Goal: Navigation & Orientation: Understand site structure

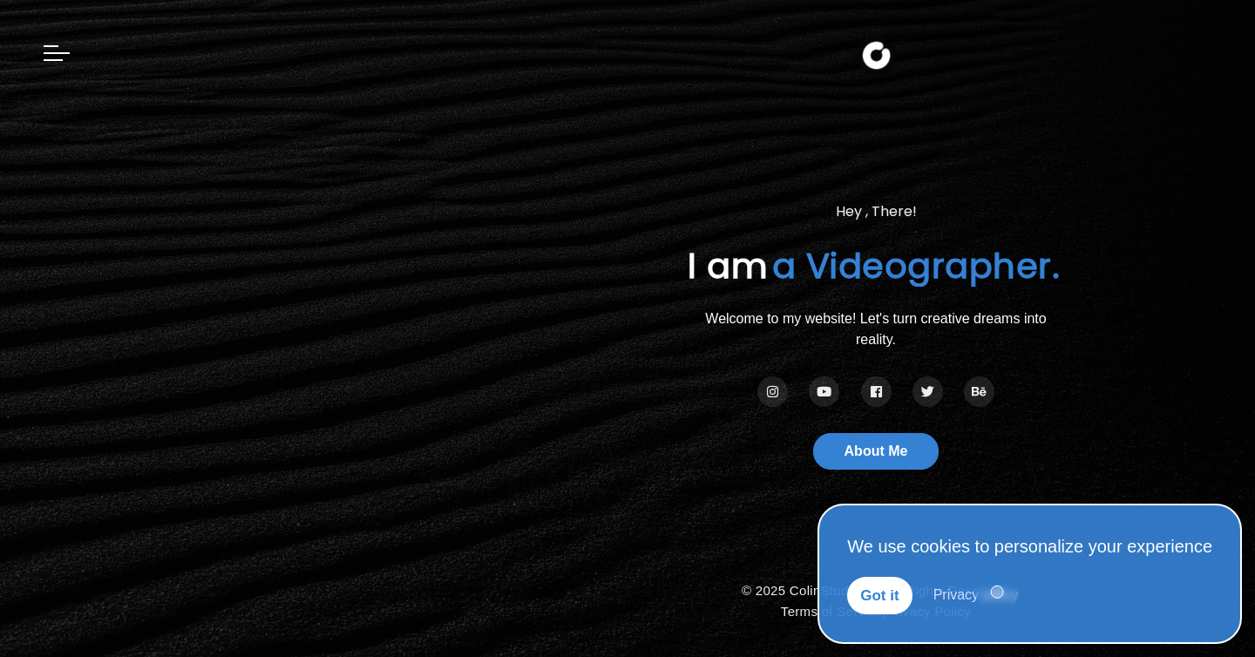
click at [996, 593] on link "Privacy policy" at bounding box center [976, 595] width 85 height 15
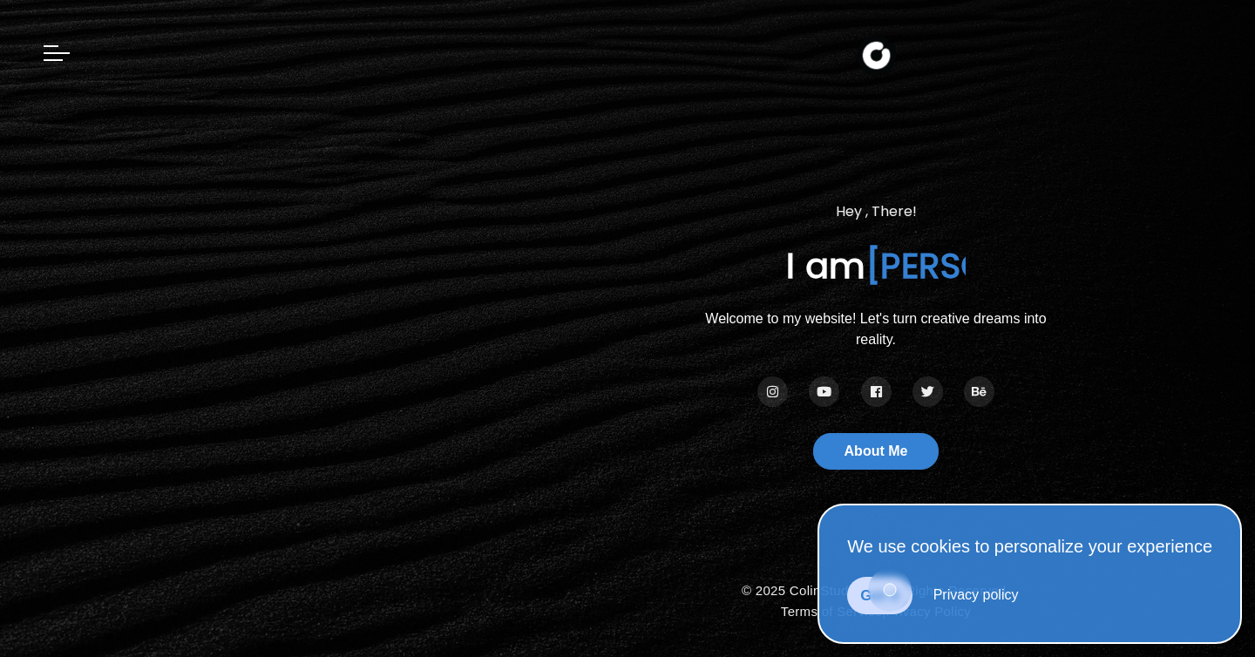
click at [890, 590] on link "Got it" at bounding box center [879, 596] width 65 height 38
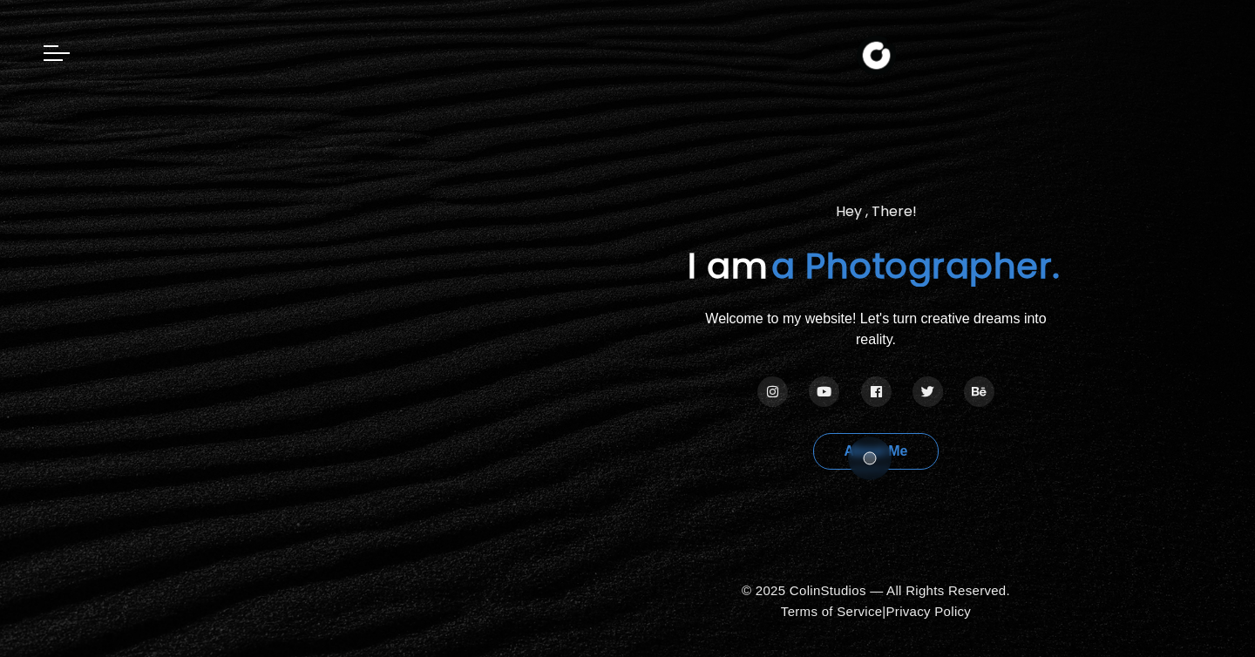
click at [870, 459] on link "About Me" at bounding box center [876, 451] width 126 height 37
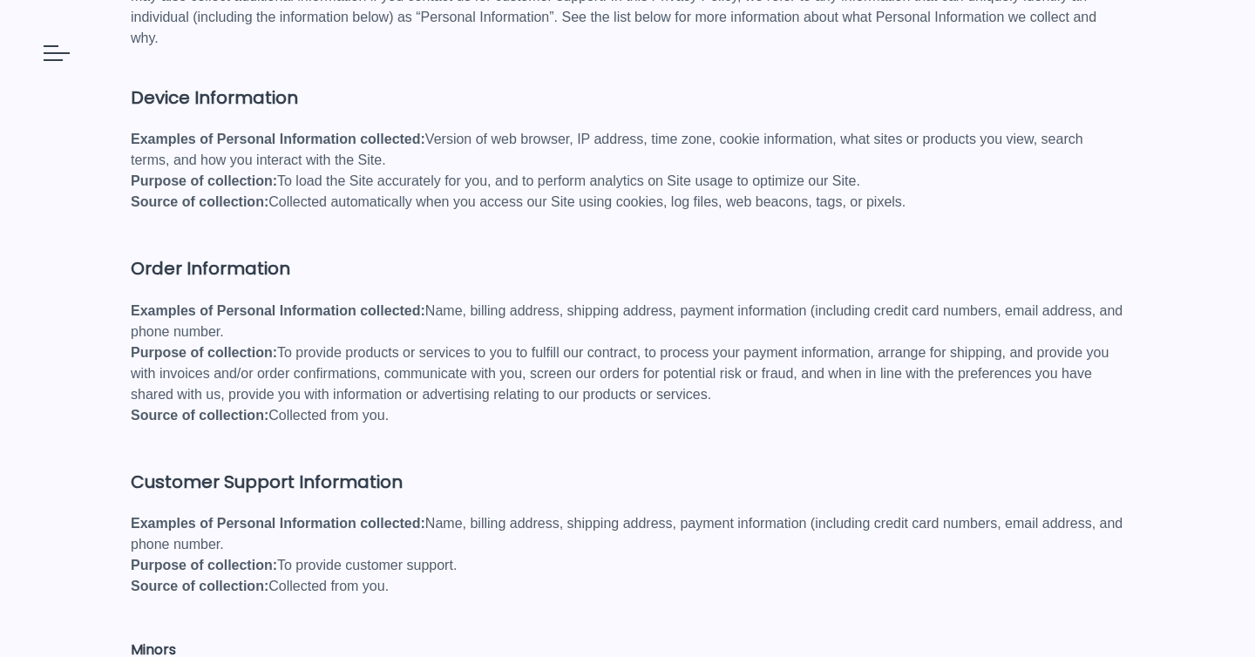
scroll to position [522, 0]
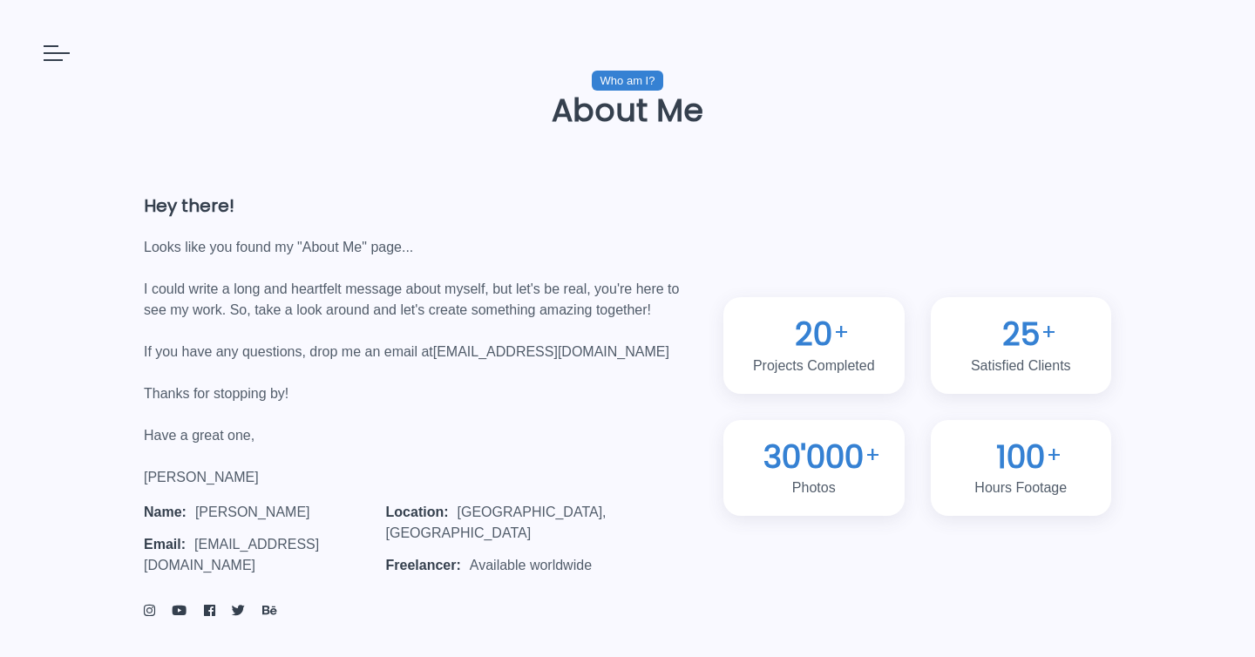
click at [59, 56] on div at bounding box center [57, 48] width 26 height 26
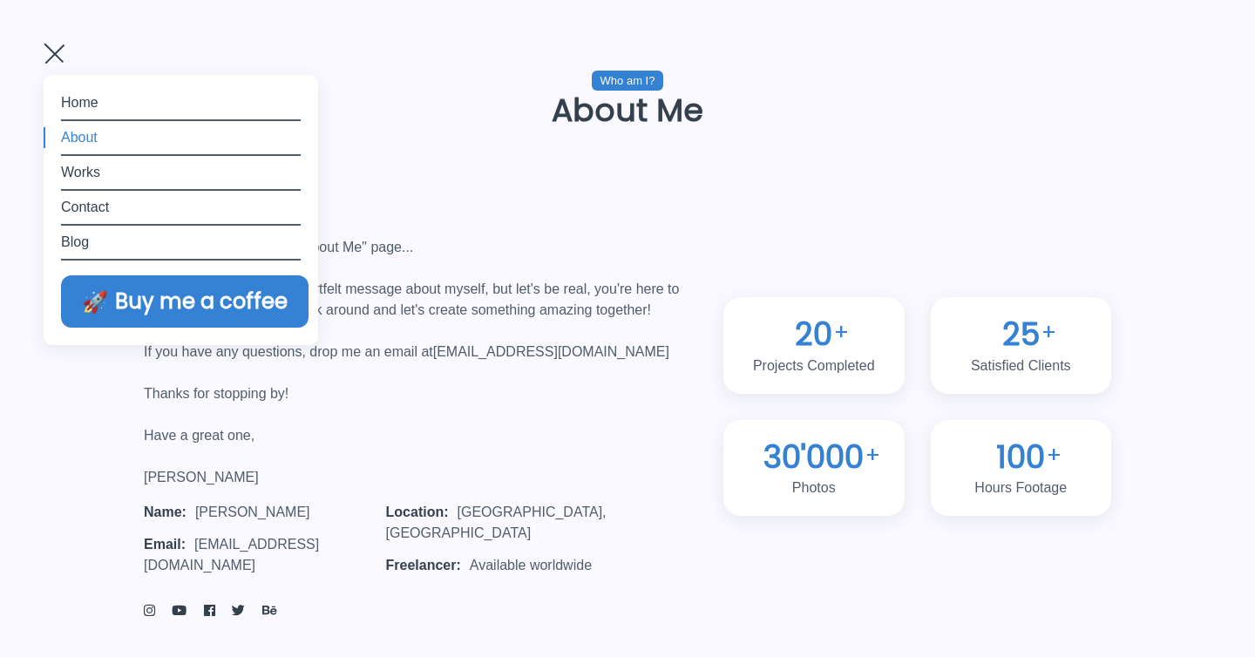
click at [477, 136] on div "Who am I? About Me" at bounding box center [628, 131] width 994 height 122
click at [908, 206] on div "Hey there! Looks like you found my "About Me" page... I could write a long and …" at bounding box center [628, 420] width 994 height 456
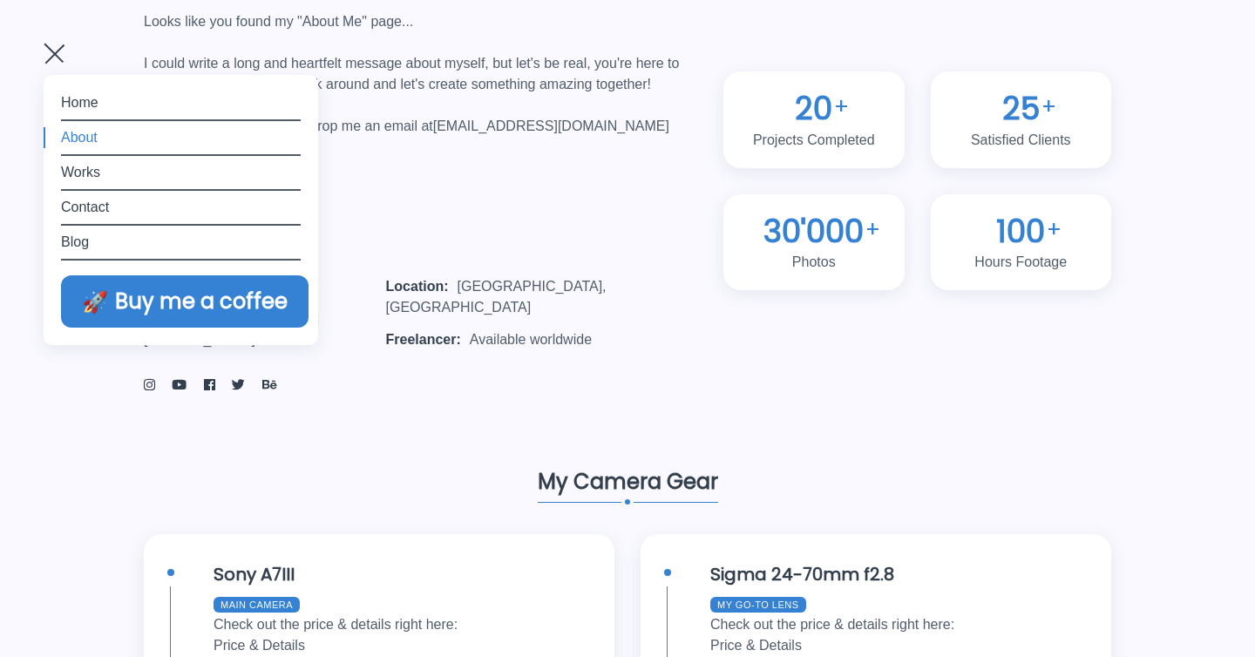
scroll to position [323, 0]
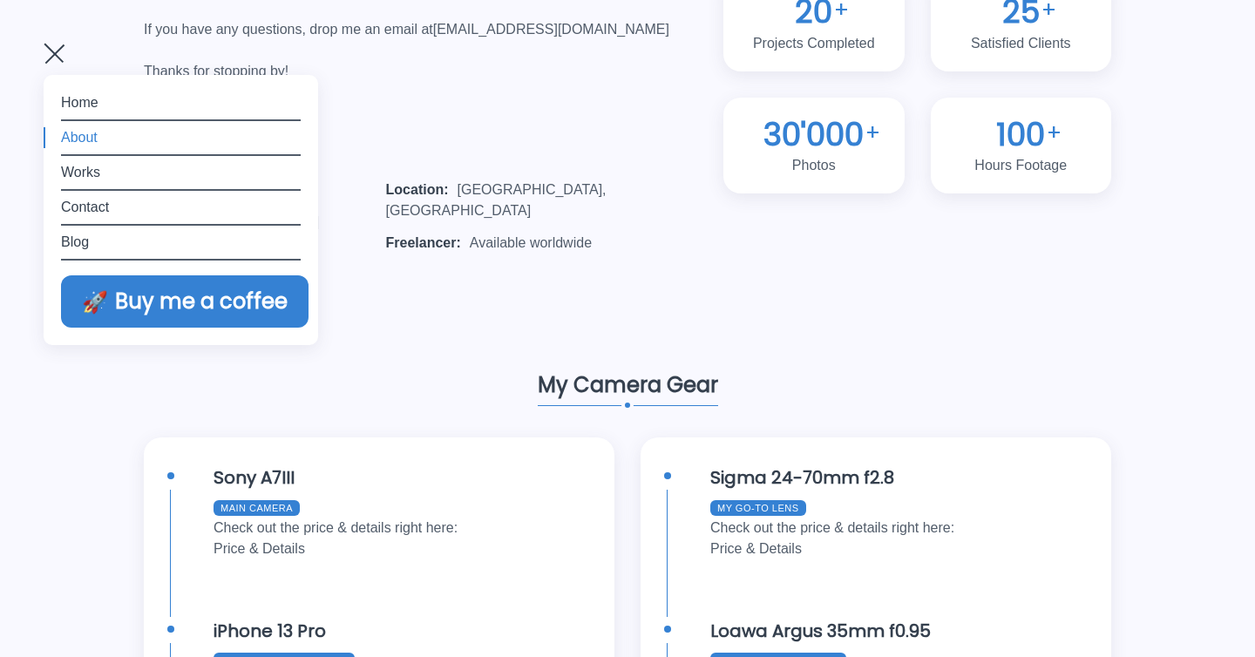
click at [105, 167] on link "Works" at bounding box center [181, 172] width 240 height 21
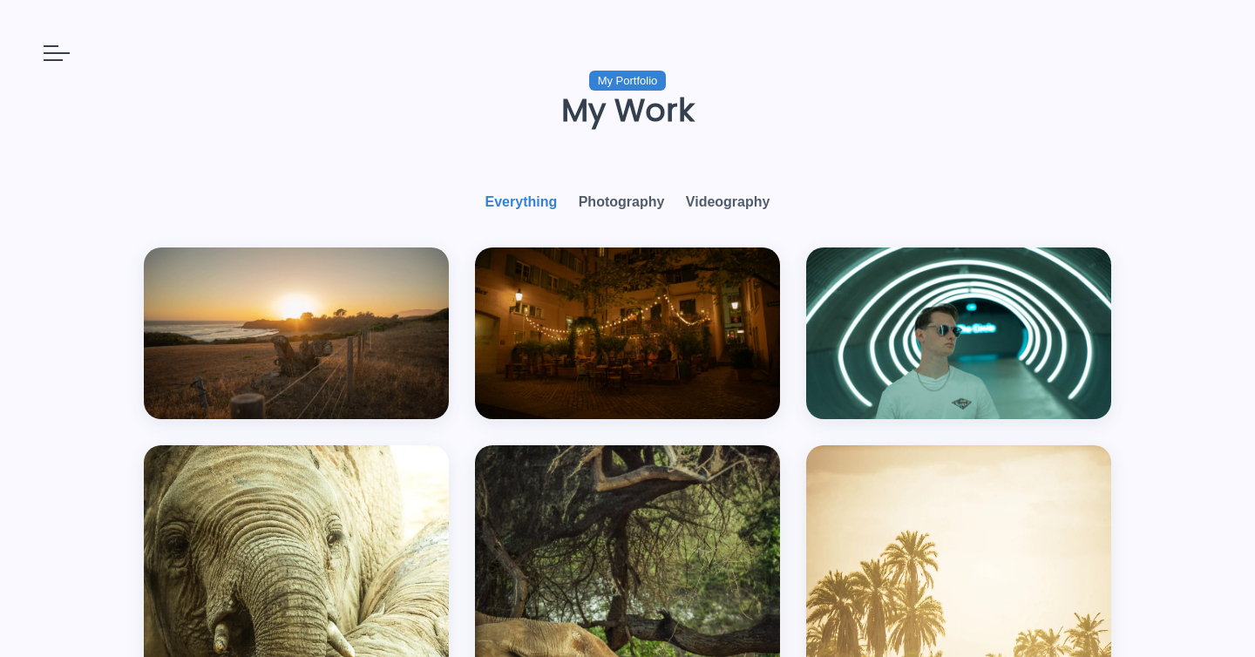
click at [613, 205] on li "Photography" at bounding box center [622, 202] width 86 height 21
click at [729, 208] on li "Videography" at bounding box center [728, 202] width 85 height 21
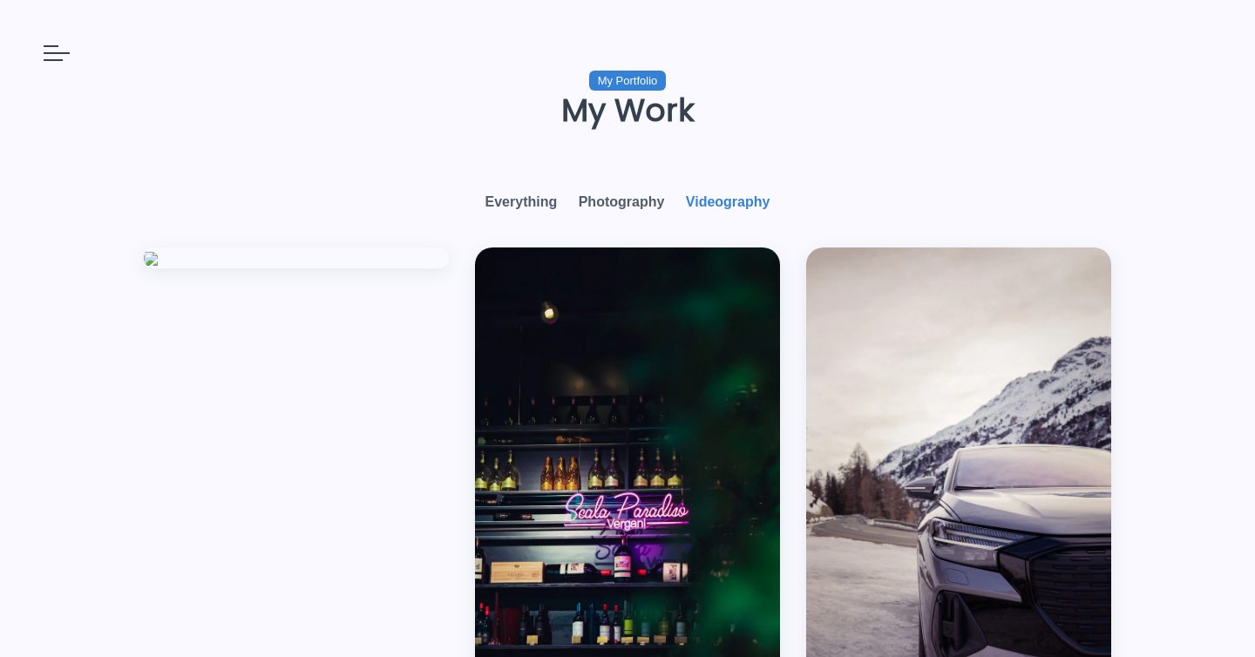
click at [63, 56] on div at bounding box center [57, 48] width 26 height 26
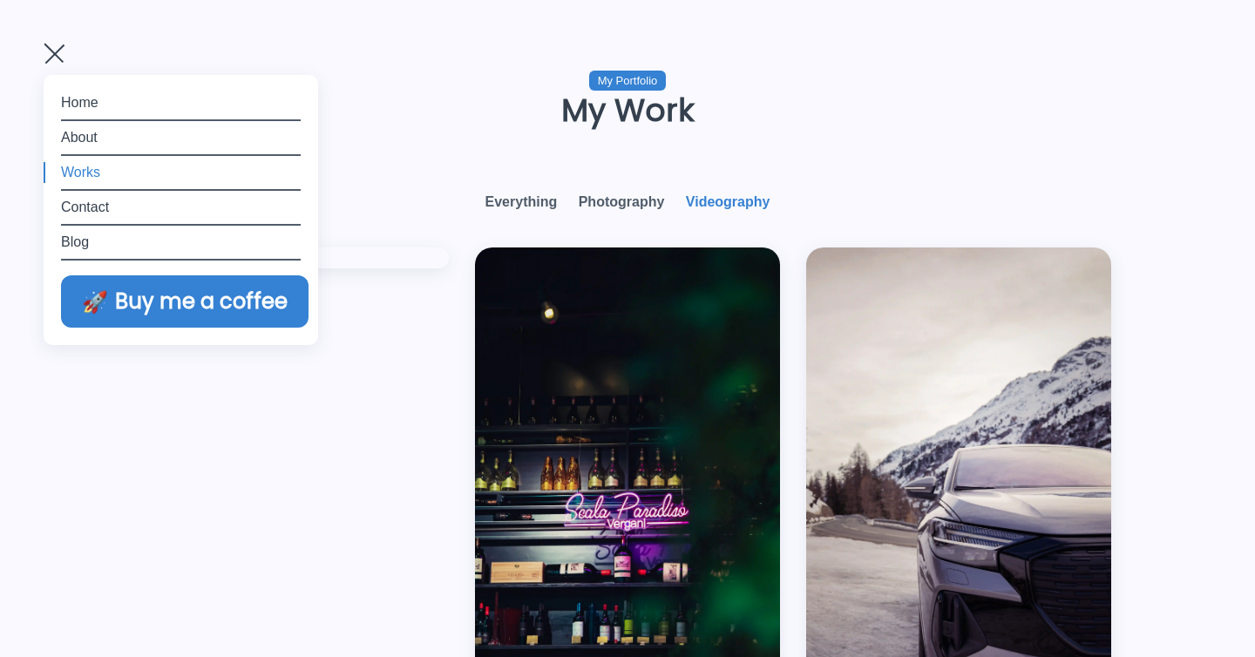
click at [77, 243] on link "Blog" at bounding box center [181, 242] width 240 height 21
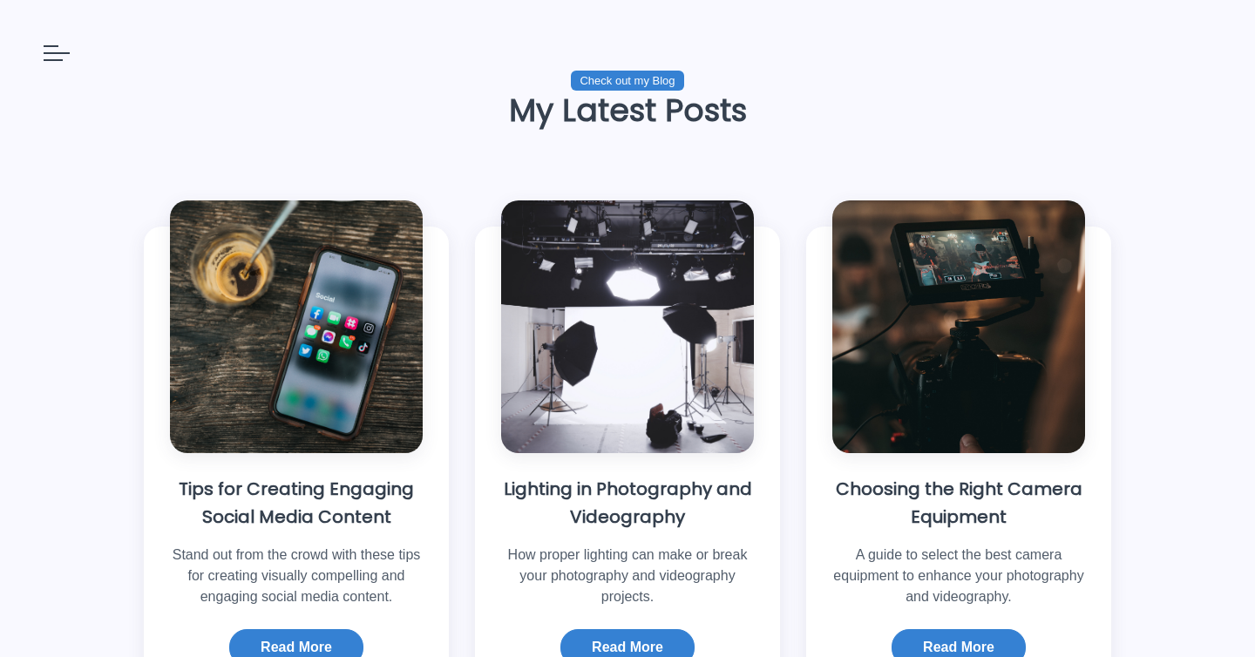
click at [49, 52] on span at bounding box center [57, 53] width 26 height 2
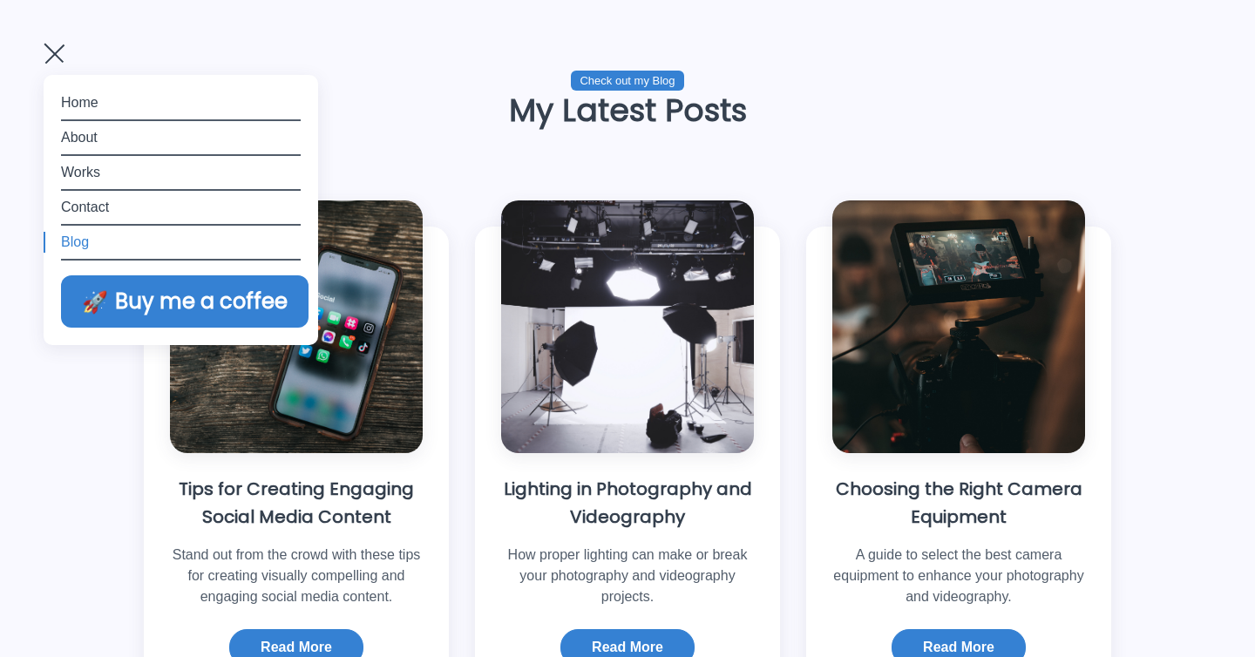
click at [66, 98] on link "Home" at bounding box center [181, 102] width 240 height 21
